Goal: Task Accomplishment & Management: Use online tool/utility

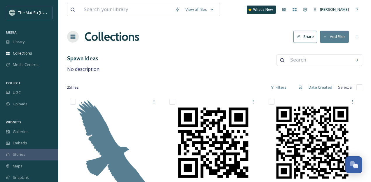
scroll to position [475, 0]
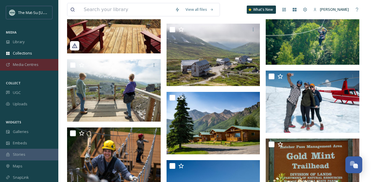
click at [28, 64] on span "Media Centres" at bounding box center [26, 65] width 26 height 6
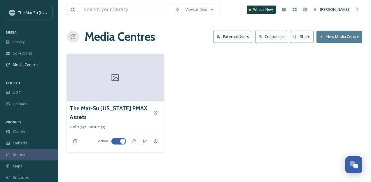
click at [96, 84] on div at bounding box center [115, 77] width 97 height 47
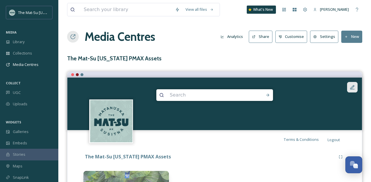
click at [353, 89] on icon at bounding box center [353, 87] width 6 height 6
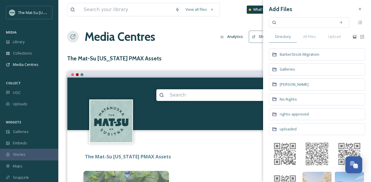
scroll to position [1, 0]
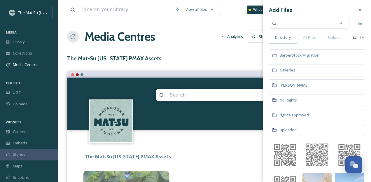
click at [216, 152] on div "The Mat-Su [US_STATE] PMAX Assets" at bounding box center [215, 157] width 263 height 11
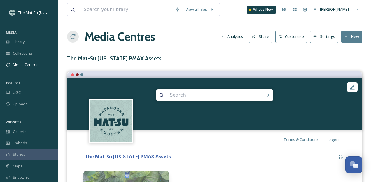
click at [133, 157] on strong "The Mat-Su [US_STATE] PMAX Assets" at bounding box center [128, 157] width 86 height 6
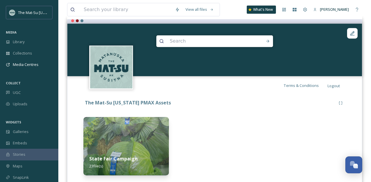
scroll to position [52, 0]
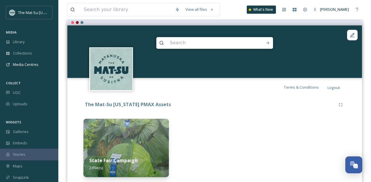
click at [244, 131] on div at bounding box center [215, 148] width 86 height 58
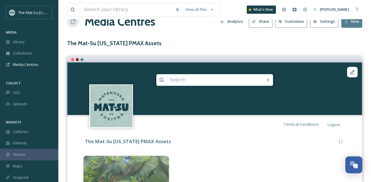
scroll to position [0, 0]
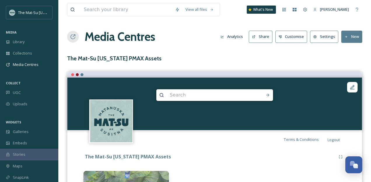
click at [352, 34] on button "New" at bounding box center [352, 37] width 21 height 12
click at [348, 63] on span "Add Album" at bounding box center [349, 62] width 19 height 6
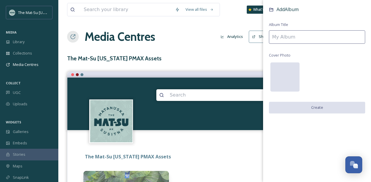
click at [288, 79] on div at bounding box center [285, 76] width 29 height 29
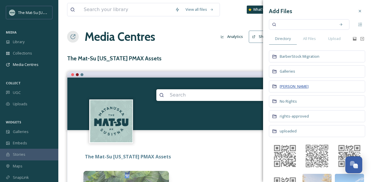
click at [296, 86] on span "[PERSON_NAME]" at bounding box center [294, 86] width 29 height 5
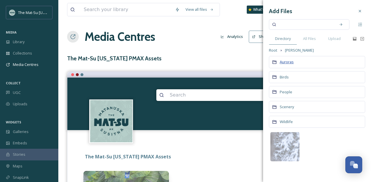
click at [286, 64] on span "Auroras" at bounding box center [287, 61] width 14 height 5
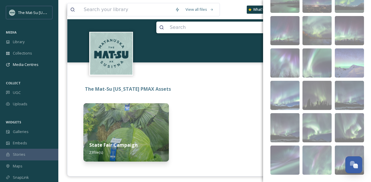
scroll to position [71, 0]
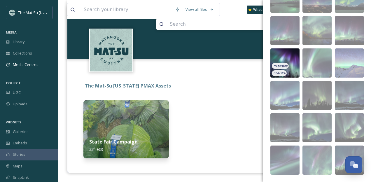
click at [293, 59] on img at bounding box center [285, 62] width 29 height 29
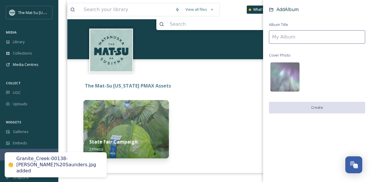
click at [297, 39] on input at bounding box center [317, 36] width 96 height 13
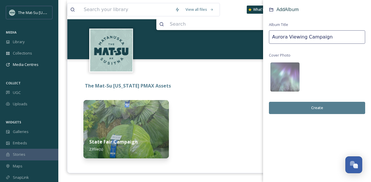
type input "Aurora Viewing Campaign"
click at [316, 106] on button "Create" at bounding box center [317, 108] width 96 height 12
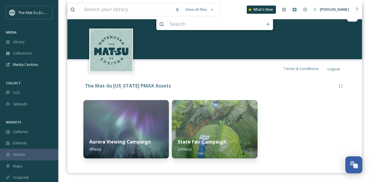
click at [122, 116] on img at bounding box center [127, 129] width 86 height 58
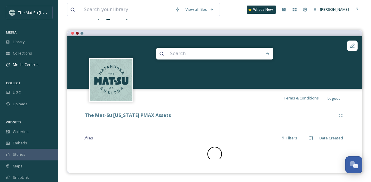
click at [122, 101] on img at bounding box center [111, 80] width 42 height 42
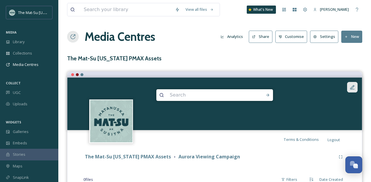
click at [353, 87] on icon at bounding box center [353, 87] width 4 height 4
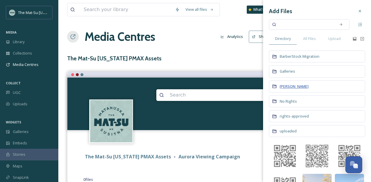
click at [285, 88] on span "[PERSON_NAME]" at bounding box center [294, 86] width 29 height 5
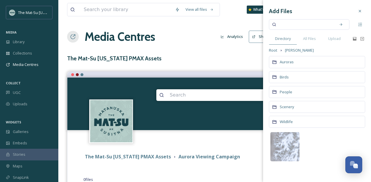
click at [280, 62] on div "Auroras" at bounding box center [317, 62] width 96 height 12
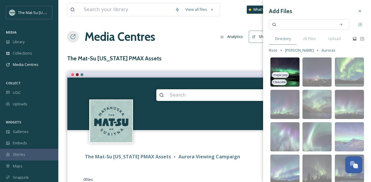
click at [289, 65] on img at bounding box center [285, 72] width 29 height 29
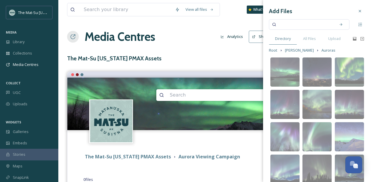
scroll to position [34, 0]
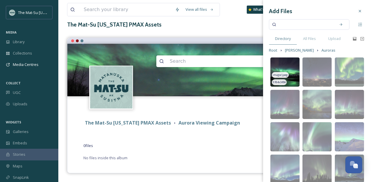
click at [289, 65] on img at bounding box center [285, 72] width 29 height 29
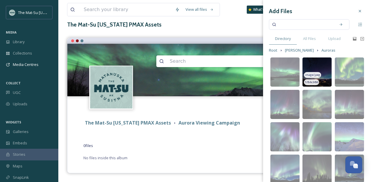
click at [316, 62] on img at bounding box center [317, 72] width 29 height 29
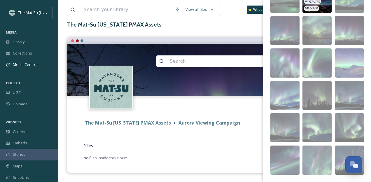
scroll to position [0, 0]
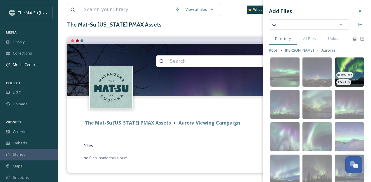
click at [354, 67] on img at bounding box center [349, 72] width 29 height 29
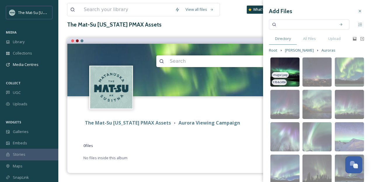
click at [284, 66] on img at bounding box center [285, 72] width 29 height 29
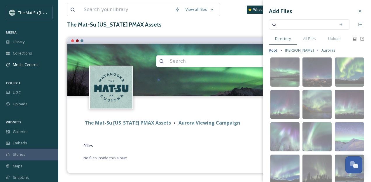
click at [270, 50] on span "Root" at bounding box center [273, 51] width 8 height 6
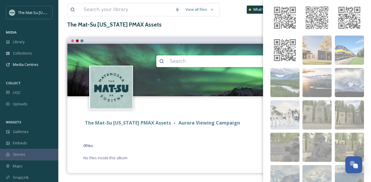
scroll to position [137, 0]
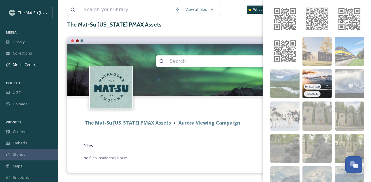
click at [323, 76] on img at bounding box center [317, 83] width 29 height 29
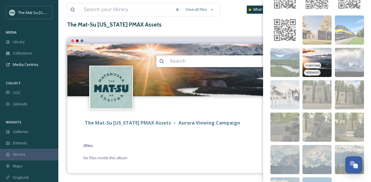
scroll to position [202, 0]
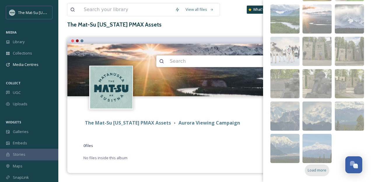
click at [320, 171] on span "Load more" at bounding box center [317, 171] width 19 height 6
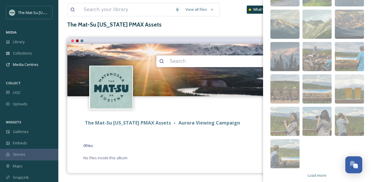
scroll to position [429, 0]
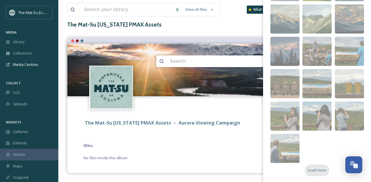
click at [320, 170] on span "Load more" at bounding box center [317, 171] width 19 height 6
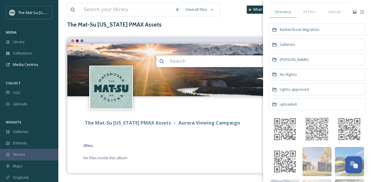
scroll to position [0, 0]
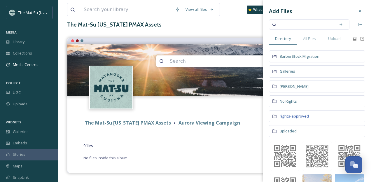
click at [289, 117] on span "rights-approved" at bounding box center [294, 116] width 29 height 5
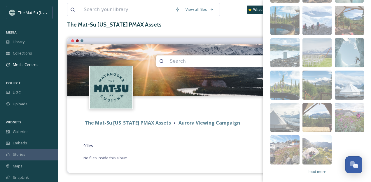
scroll to position [118, 0]
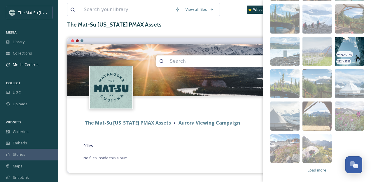
click at [352, 51] on img at bounding box center [349, 51] width 29 height 29
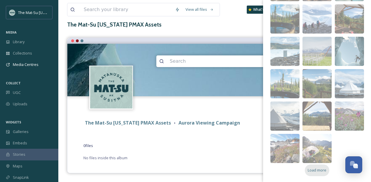
click at [318, 169] on span "Load more" at bounding box center [317, 171] width 19 height 6
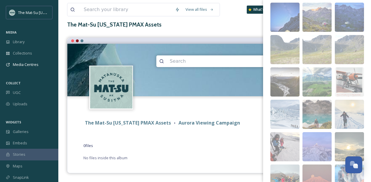
scroll to position [285, 0]
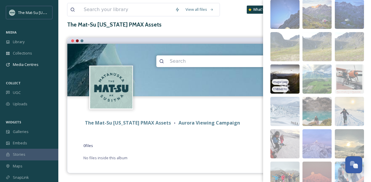
click at [287, 79] on img at bounding box center [285, 79] width 29 height 29
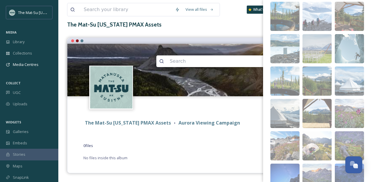
scroll to position [0, 0]
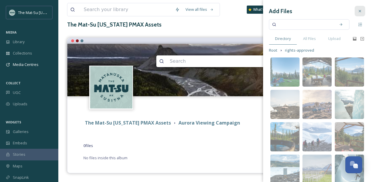
click at [361, 11] on icon at bounding box center [360, 11] width 5 height 5
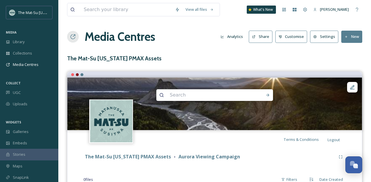
click at [354, 35] on button "New" at bounding box center [352, 37] width 21 height 12
click at [346, 50] on span "Add Files" at bounding box center [348, 51] width 16 height 6
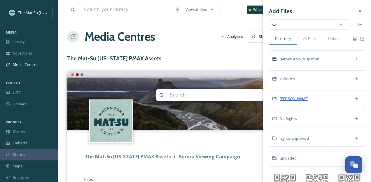
click at [289, 101] on span "[PERSON_NAME]" at bounding box center [294, 98] width 29 height 5
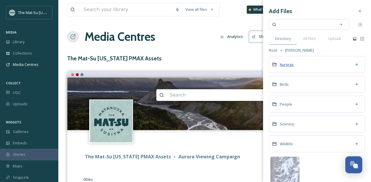
click at [288, 64] on span "Auroras" at bounding box center [287, 64] width 14 height 5
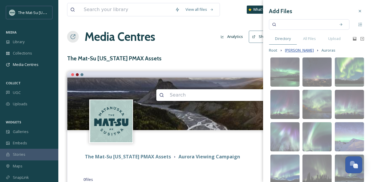
click at [300, 51] on span "[PERSON_NAME]" at bounding box center [299, 51] width 29 height 6
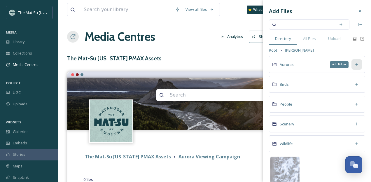
click at [358, 65] on icon at bounding box center [357, 64] width 3 height 3
click at [290, 26] on input at bounding box center [305, 24] width 55 height 13
type input "aurora"
click at [275, 51] on span "Root" at bounding box center [273, 51] width 8 height 6
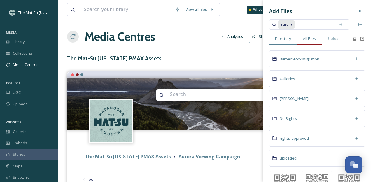
click at [312, 39] on span "All Files" at bounding box center [309, 39] width 13 height 6
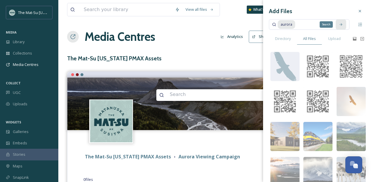
click at [342, 25] on icon at bounding box center [341, 24] width 3 height 3
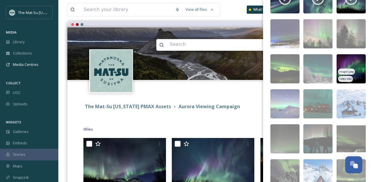
scroll to position [245, 0]
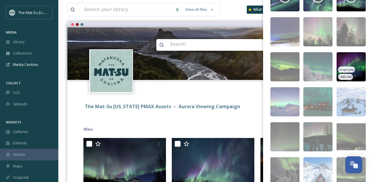
click at [348, 58] on img at bounding box center [351, 66] width 29 height 29
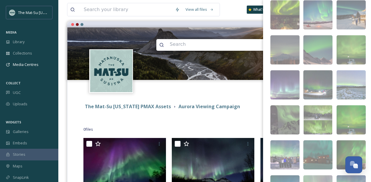
scroll to position [473, 0]
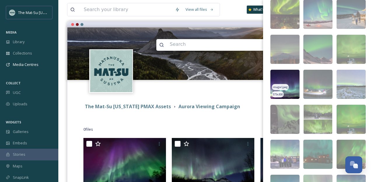
click at [291, 77] on img at bounding box center [285, 84] width 29 height 29
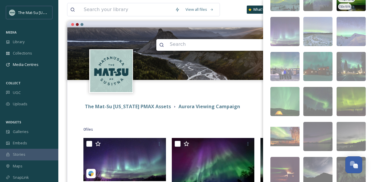
scroll to position [772, 0]
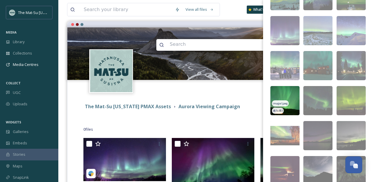
click at [293, 93] on img at bounding box center [285, 100] width 29 height 29
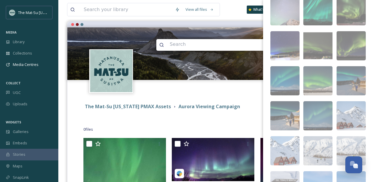
scroll to position [1528, 0]
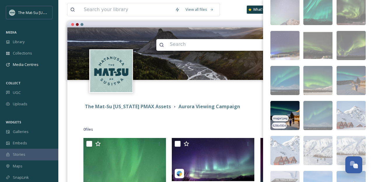
click at [285, 108] on img at bounding box center [285, 115] width 29 height 29
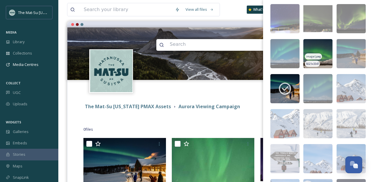
scroll to position [1554, 0]
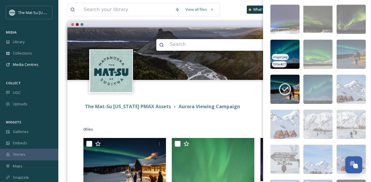
click at [280, 50] on img at bounding box center [285, 54] width 29 height 29
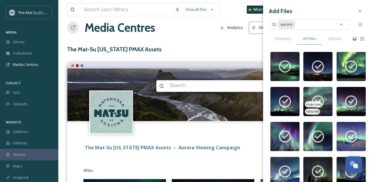
scroll to position [0, 0]
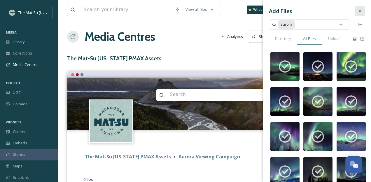
click at [360, 11] on icon at bounding box center [360, 11] width 2 height 2
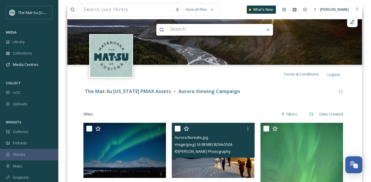
scroll to position [65, 0]
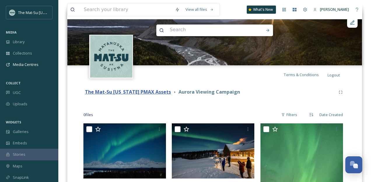
click at [147, 93] on strong "The Mat-Su [US_STATE] PMAX Assets" at bounding box center [128, 92] width 86 height 6
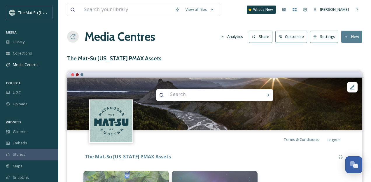
click at [141, 37] on h1 "Media Centres" at bounding box center [120, 37] width 71 height 18
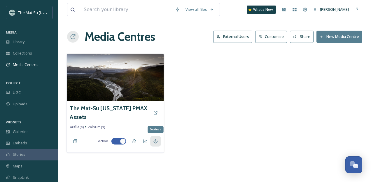
click at [157, 139] on icon at bounding box center [156, 141] width 4 height 4
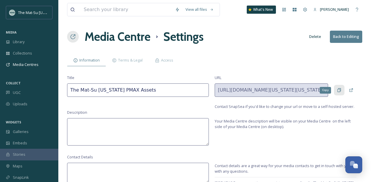
click at [338, 91] on icon at bounding box center [340, 90] width 4 height 4
